Goal: Transaction & Acquisition: Obtain resource

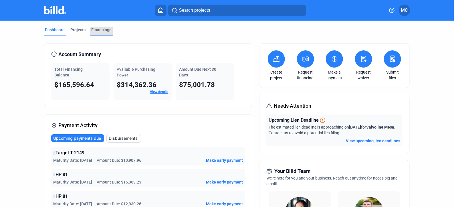
click at [97, 29] on div "Financings" at bounding box center [102, 30] width 20 height 6
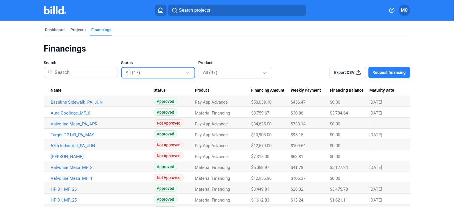
click at [186, 71] on div at bounding box center [187, 72] width 4 height 4
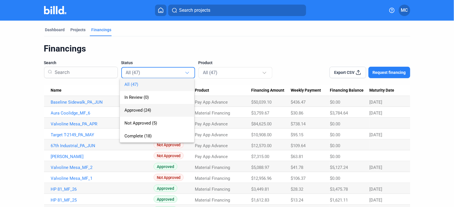
click at [141, 113] on span "Approved (24)" at bounding box center [156, 110] width 65 height 13
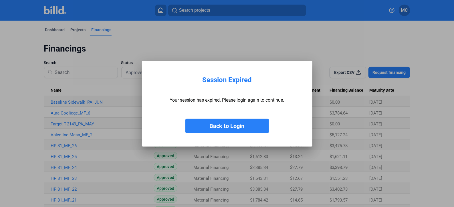
click at [216, 126] on button "Back to Login" at bounding box center [226, 126] width 83 height 14
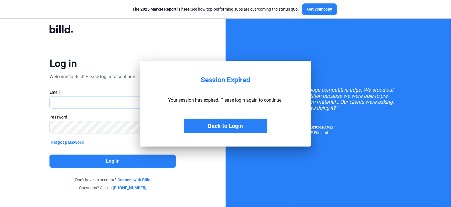
type input "[PERSON_NAME][EMAIL_ADDRESS][DOMAIN_NAME]"
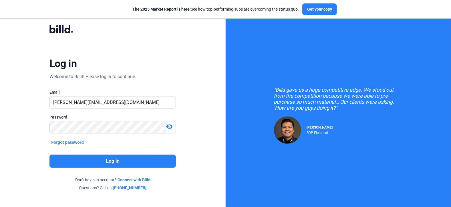
click at [102, 161] on button "Log in" at bounding box center [112, 160] width 126 height 13
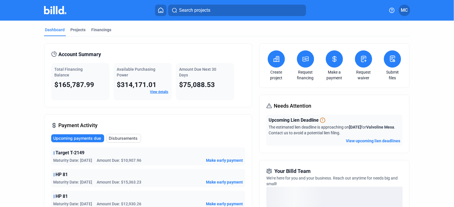
scroll to position [71, 0]
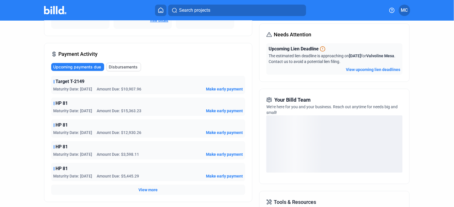
click at [144, 189] on span "View more" at bounding box center [147, 190] width 19 height 6
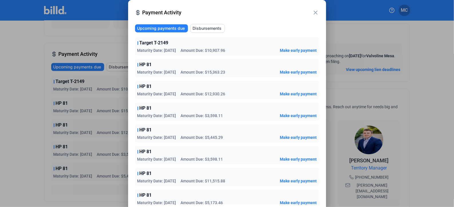
click at [314, 14] on mat-icon "close" at bounding box center [315, 12] width 7 height 7
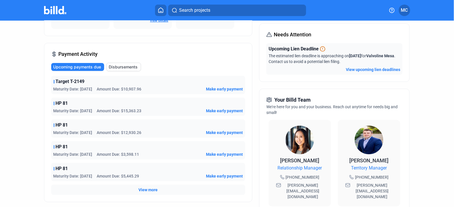
scroll to position [0, 0]
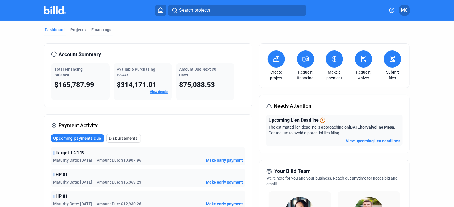
click at [93, 29] on div "Financings" at bounding box center [102, 30] width 20 height 6
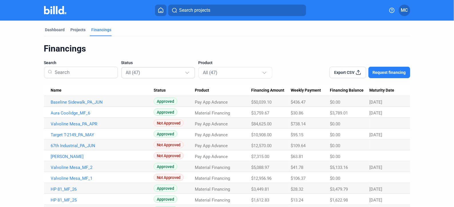
click at [187, 72] on div at bounding box center [188, 69] width 6 height 9
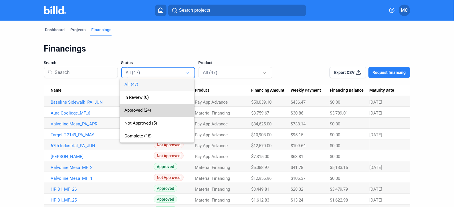
click at [136, 111] on span "Approved (24)" at bounding box center [137, 110] width 27 height 5
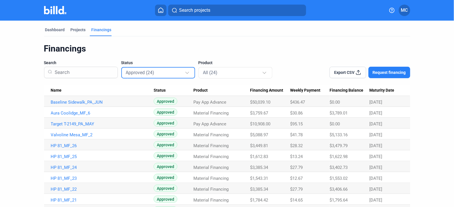
click at [344, 71] on span "Export CSV" at bounding box center [344, 72] width 20 height 6
click at [68, 105] on link "Target T-2149_PA_MAY" at bounding box center [102, 102] width 103 height 5
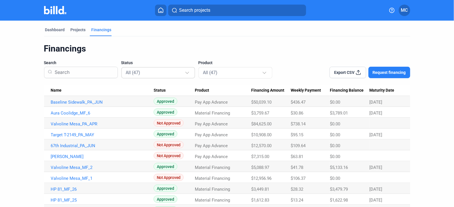
click at [187, 75] on div "All (47)" at bounding box center [158, 72] width 65 height 11
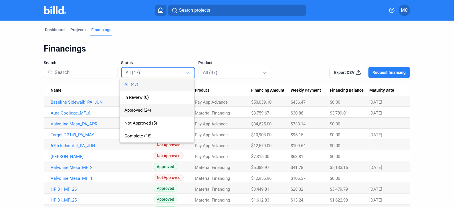
click at [135, 110] on span "Approved (24)" at bounding box center [137, 110] width 27 height 5
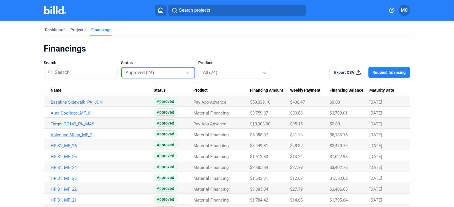
click at [69, 105] on link "Valvoline Mesa_MF_2" at bounding box center [102, 102] width 103 height 5
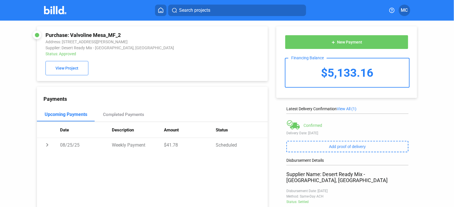
click at [337, 44] on span "New Payment" at bounding box center [349, 42] width 25 height 5
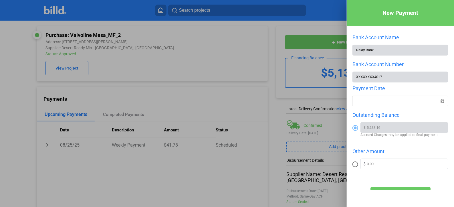
click at [162, 174] on div at bounding box center [227, 103] width 454 height 207
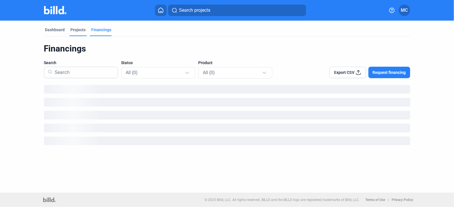
click at [78, 31] on div "Projects" at bounding box center [78, 30] width 15 height 6
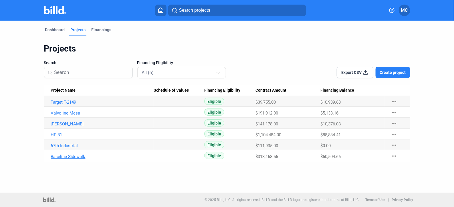
click at [71, 105] on link "Baseline Sidewalk" at bounding box center [102, 102] width 103 height 5
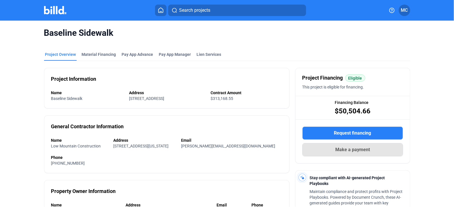
click at [338, 151] on span "Make a payment" at bounding box center [352, 149] width 35 height 7
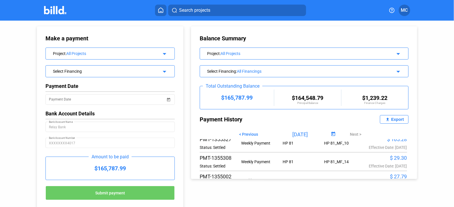
scroll to position [143, 0]
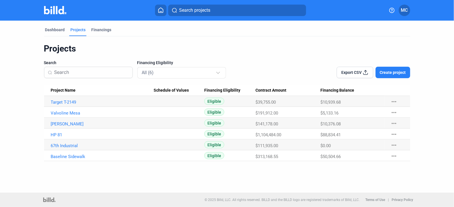
click at [385, 70] on span "Create project" at bounding box center [393, 72] width 26 height 6
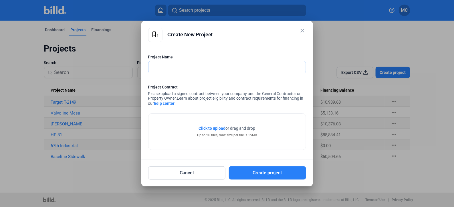
click at [158, 68] on input "text" at bounding box center [223, 67] width 151 height 12
type input "Mission BBQ Goodyear"
click at [212, 129] on span "Click to upload" at bounding box center [212, 128] width 27 height 5
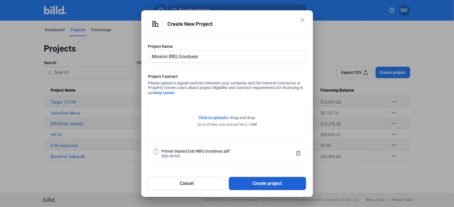
click at [257, 185] on button "Create project" at bounding box center [267, 183] width 77 height 13
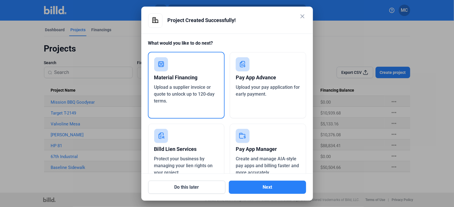
click at [250, 77] on div "Pay App Advance" at bounding box center [268, 77] width 64 height 13
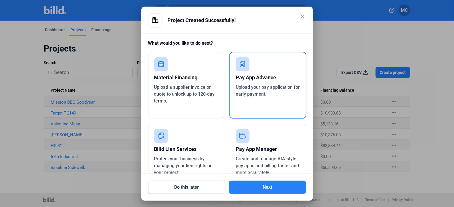
click at [250, 77] on div "Pay App Advance" at bounding box center [268, 77] width 64 height 13
click at [248, 90] on div "Upload your pay application for early payment." at bounding box center [268, 91] width 64 height 14
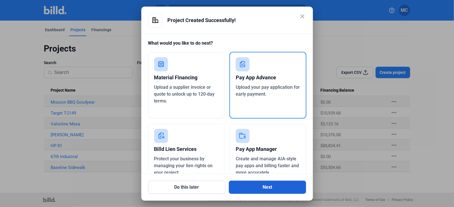
click at [259, 189] on button "Next" at bounding box center [267, 186] width 77 height 13
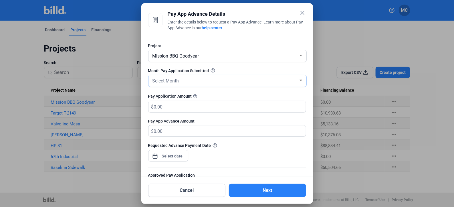
click at [298, 80] on div at bounding box center [300, 80] width 5 height 5
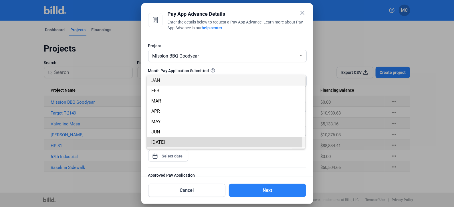
click at [163, 139] on span "[DATE]" at bounding box center [225, 142] width 149 height 10
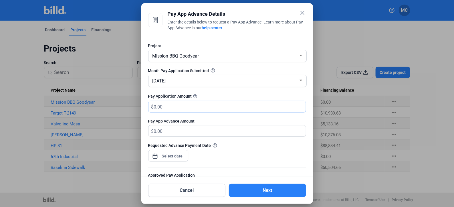
click at [180, 108] on input "text" at bounding box center [230, 106] width 152 height 11
type input "30,456"
click at [177, 155] on div "close Pay App Advance Details Enter the details below to request a Pay App Adva…" at bounding box center [227, 103] width 454 height 207
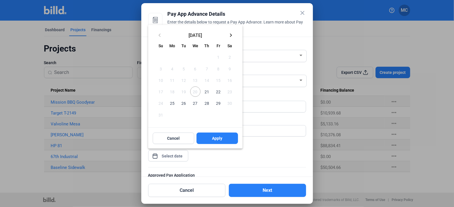
click at [208, 91] on span "21" at bounding box center [207, 91] width 10 height 10
click at [214, 139] on span "Apply" at bounding box center [217, 138] width 10 height 6
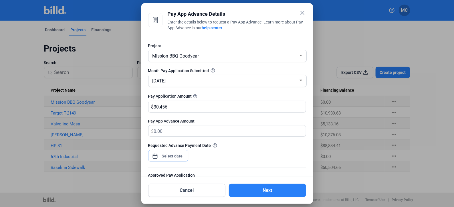
scroll to position [71, 0]
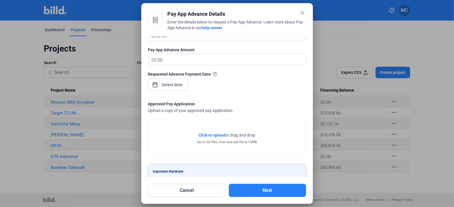
click at [211, 133] on span "Click to upload" at bounding box center [212, 135] width 27 height 5
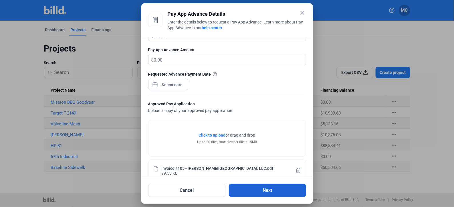
click at [269, 192] on button "Next" at bounding box center [267, 190] width 77 height 13
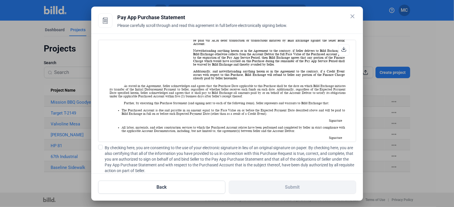
scroll to position [214, 0]
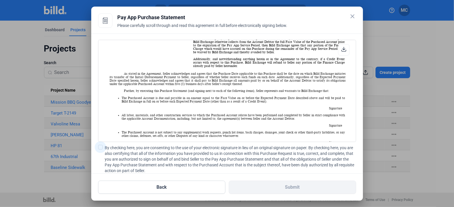
click at [99, 147] on span at bounding box center [100, 147] width 5 height 5
click at [0, 0] on input "By checking here, you are consenting to the use of your electronic signature in…" at bounding box center [0, 0] width 0 height 0
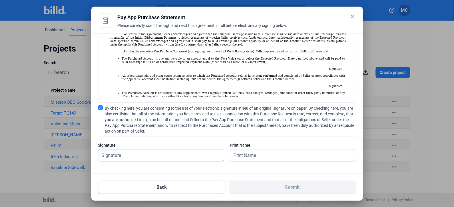
click at [138, 159] on input "text" at bounding box center [161, 155] width 126 height 12
type input "[PERSON_NAME]"
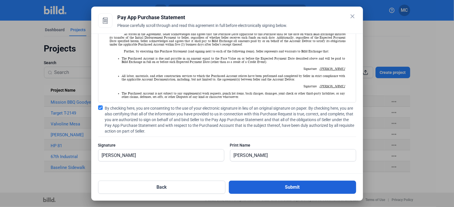
click at [291, 188] on button "Submit" at bounding box center [292, 186] width 127 height 13
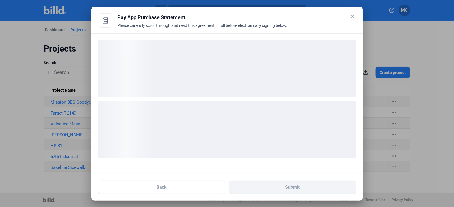
scroll to position [0, 0]
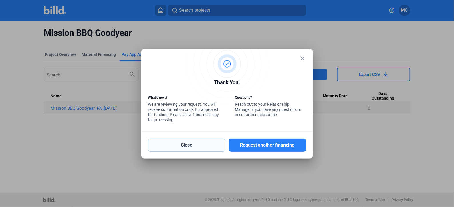
click at [188, 144] on button "Close" at bounding box center [186, 144] width 77 height 13
